Goal: Task Accomplishment & Management: Complete application form

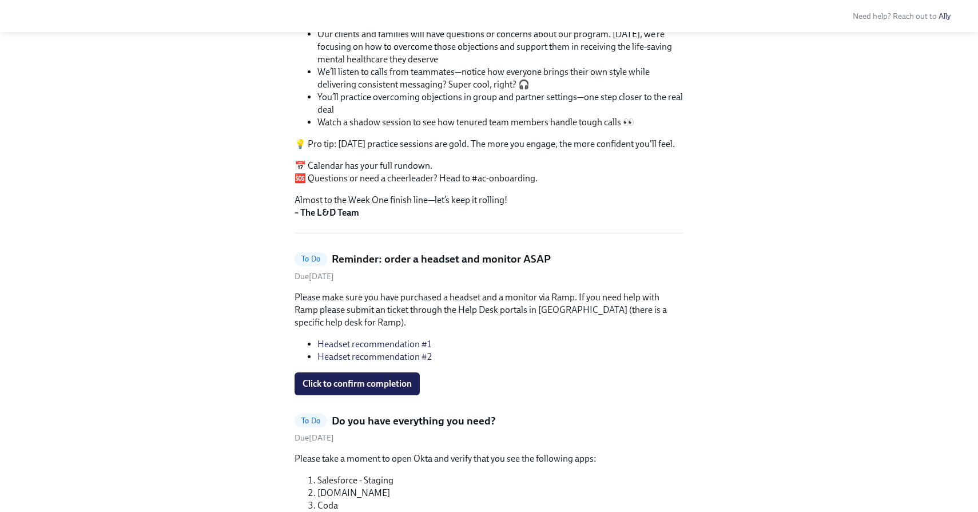
scroll to position [215, 0]
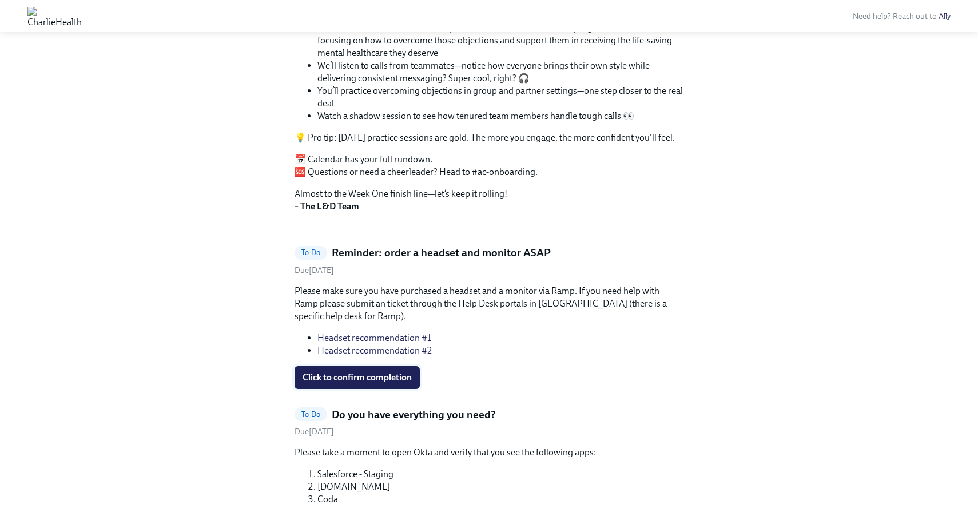
click at [371, 378] on span "Click to confirm completion" at bounding box center [356, 377] width 109 height 11
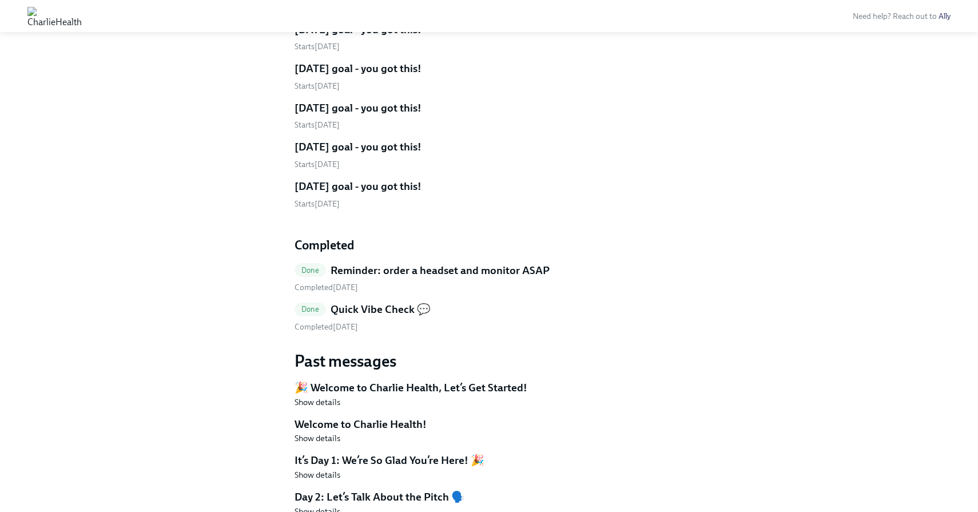
scroll to position [2479, 0]
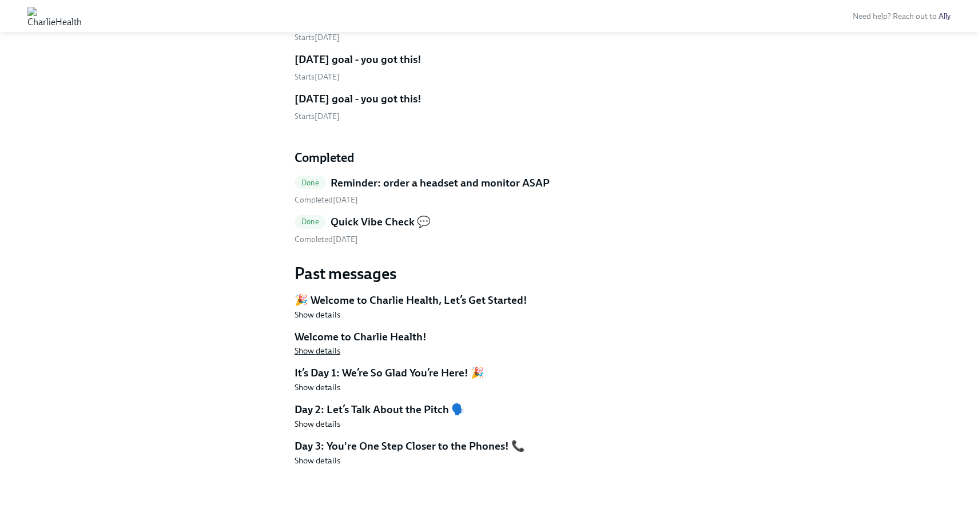
click at [318, 349] on span "Show details" at bounding box center [317, 350] width 46 height 11
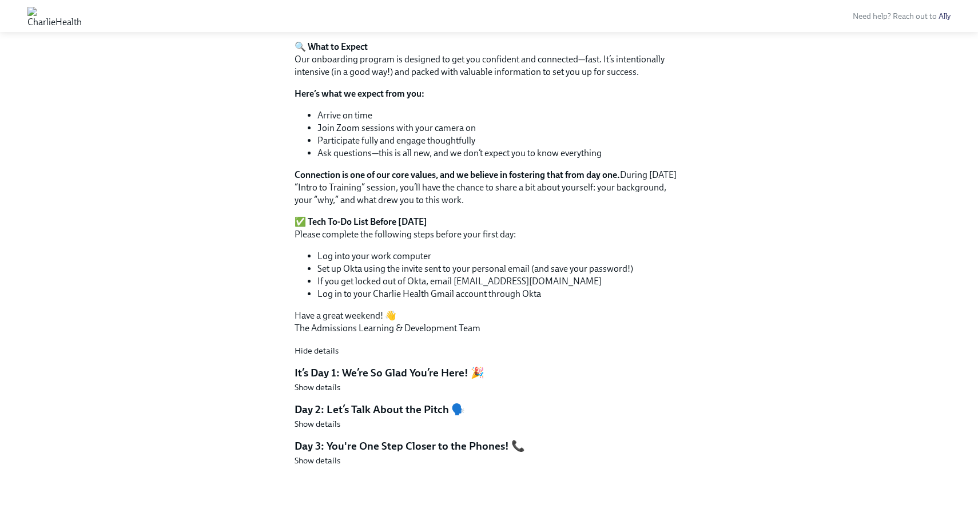
scroll to position [3081, 0]
click at [312, 390] on span "Show details" at bounding box center [317, 386] width 46 height 11
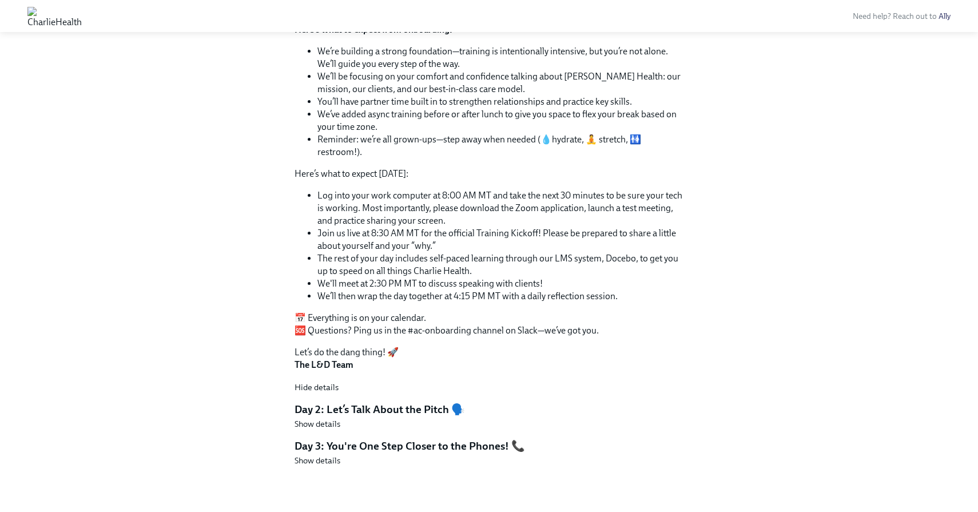
scroll to position [3516, 0]
click at [312, 422] on span "Show details" at bounding box center [317, 423] width 46 height 11
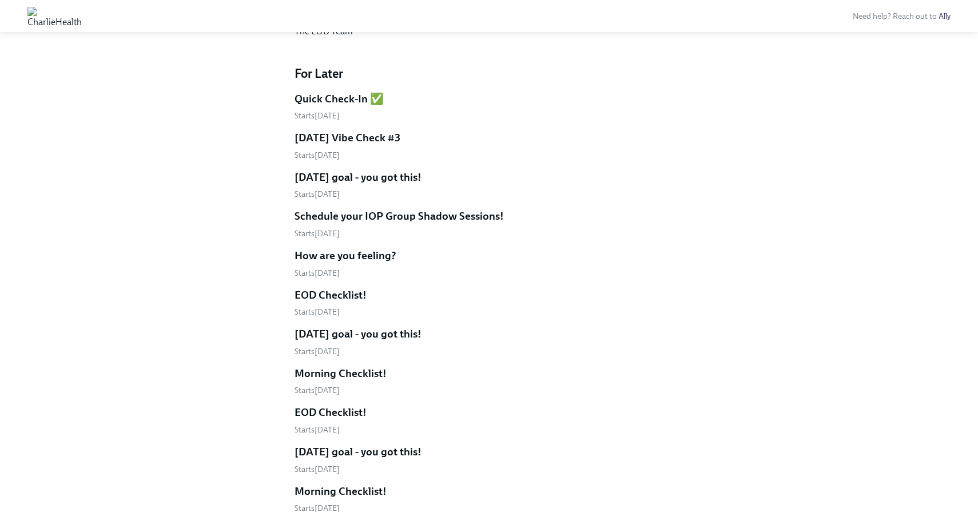
scroll to position [0, 0]
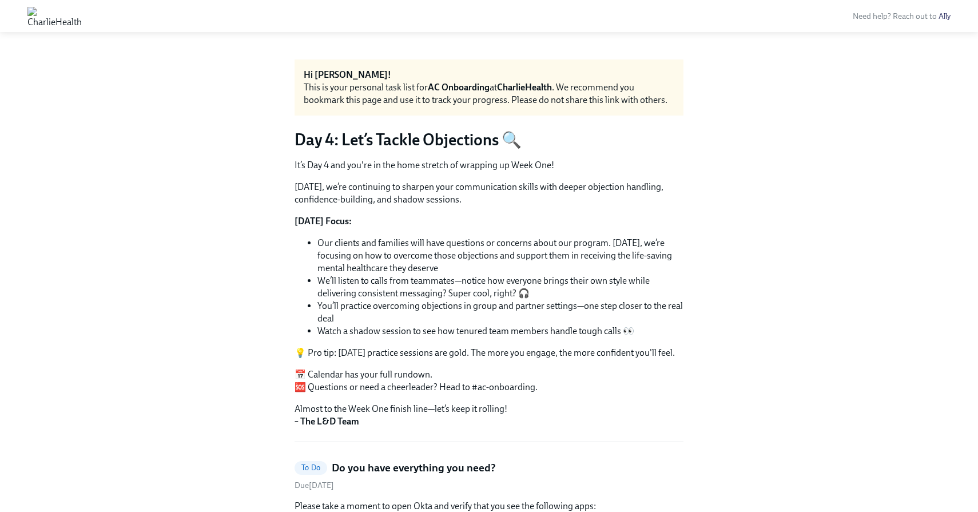
click at [82, 17] on img at bounding box center [54, 16] width 54 height 18
click at [47, 13] on img at bounding box center [54, 16] width 54 height 18
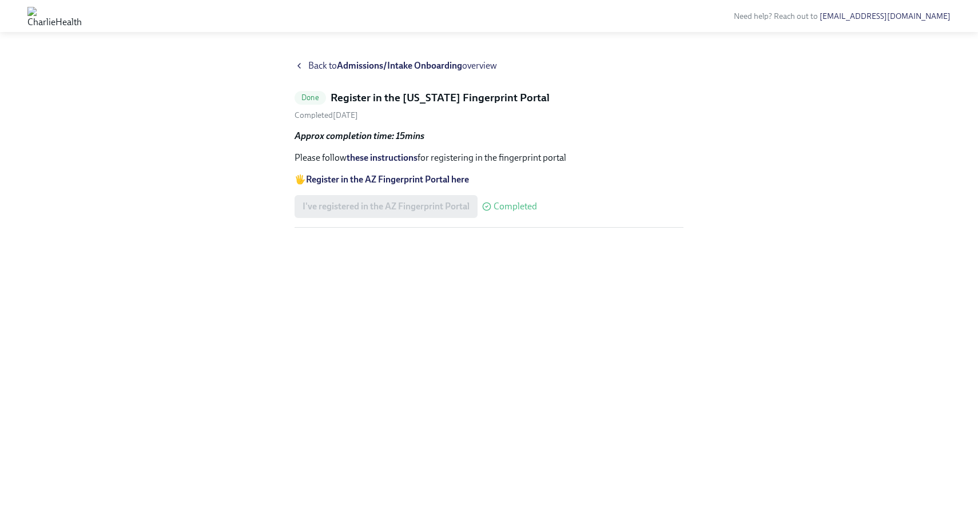
click at [299, 65] on icon at bounding box center [298, 65] width 9 height 9
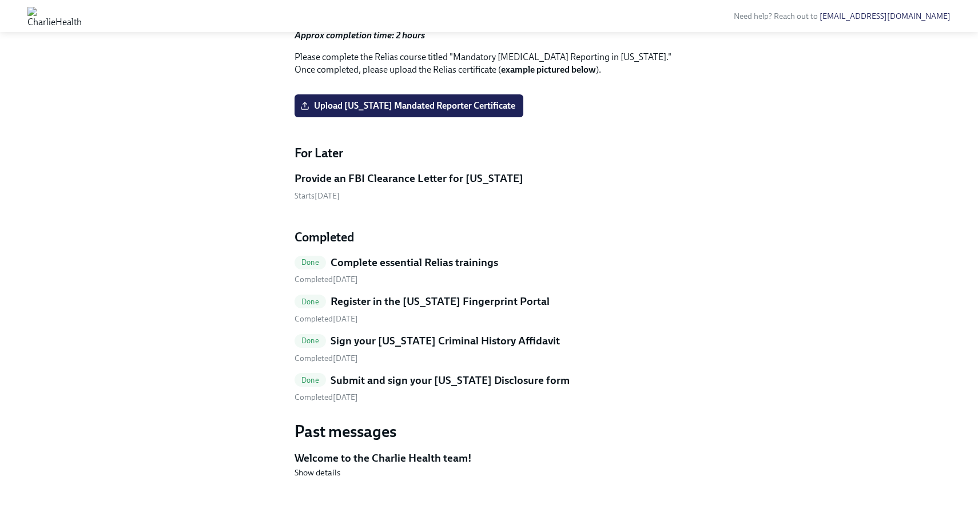
scroll to position [784, 0]
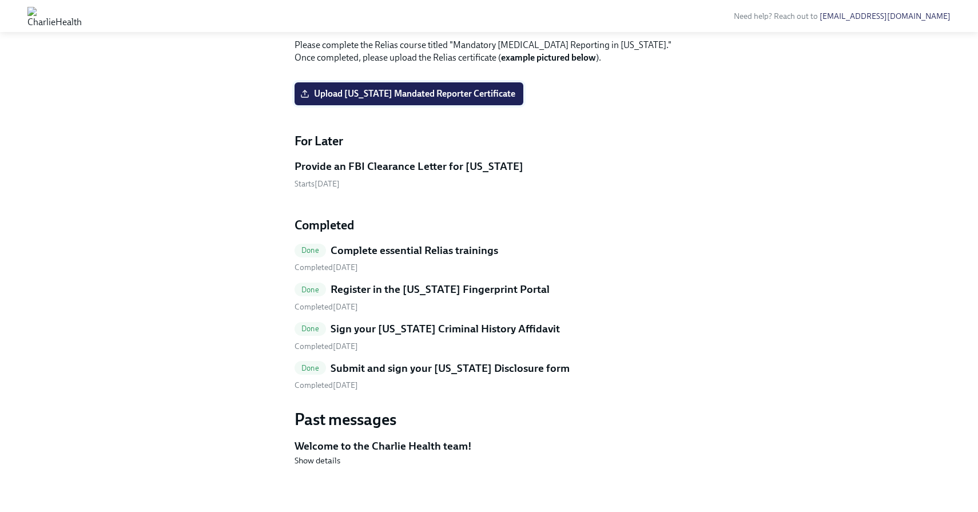
click at [372, 99] on span "Upload [US_STATE] Mandated Reporter Certificate" at bounding box center [408, 93] width 213 height 11
click at [0, 0] on input "Upload [US_STATE] Mandated Reporter Certificate" at bounding box center [0, 0] width 0 height 0
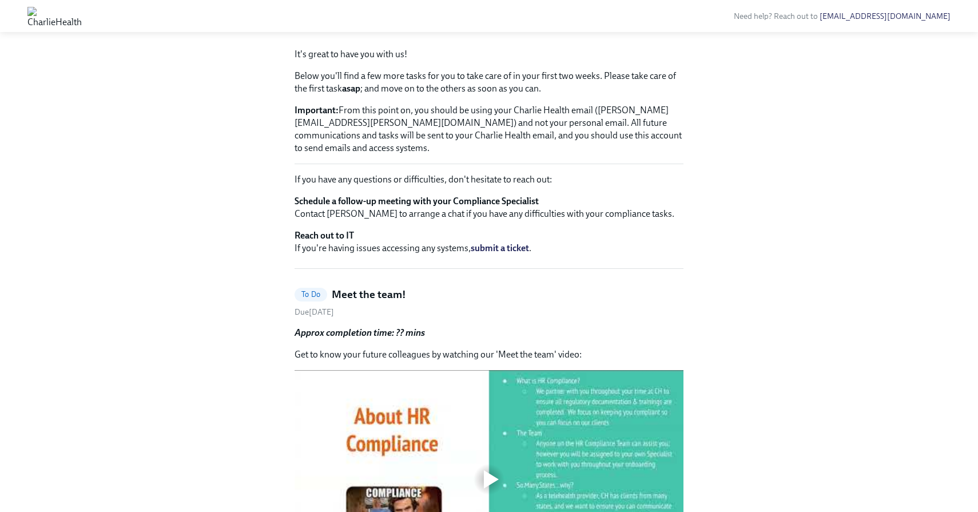
scroll to position [0, 0]
